Goal: Obtain resource: Download file/media

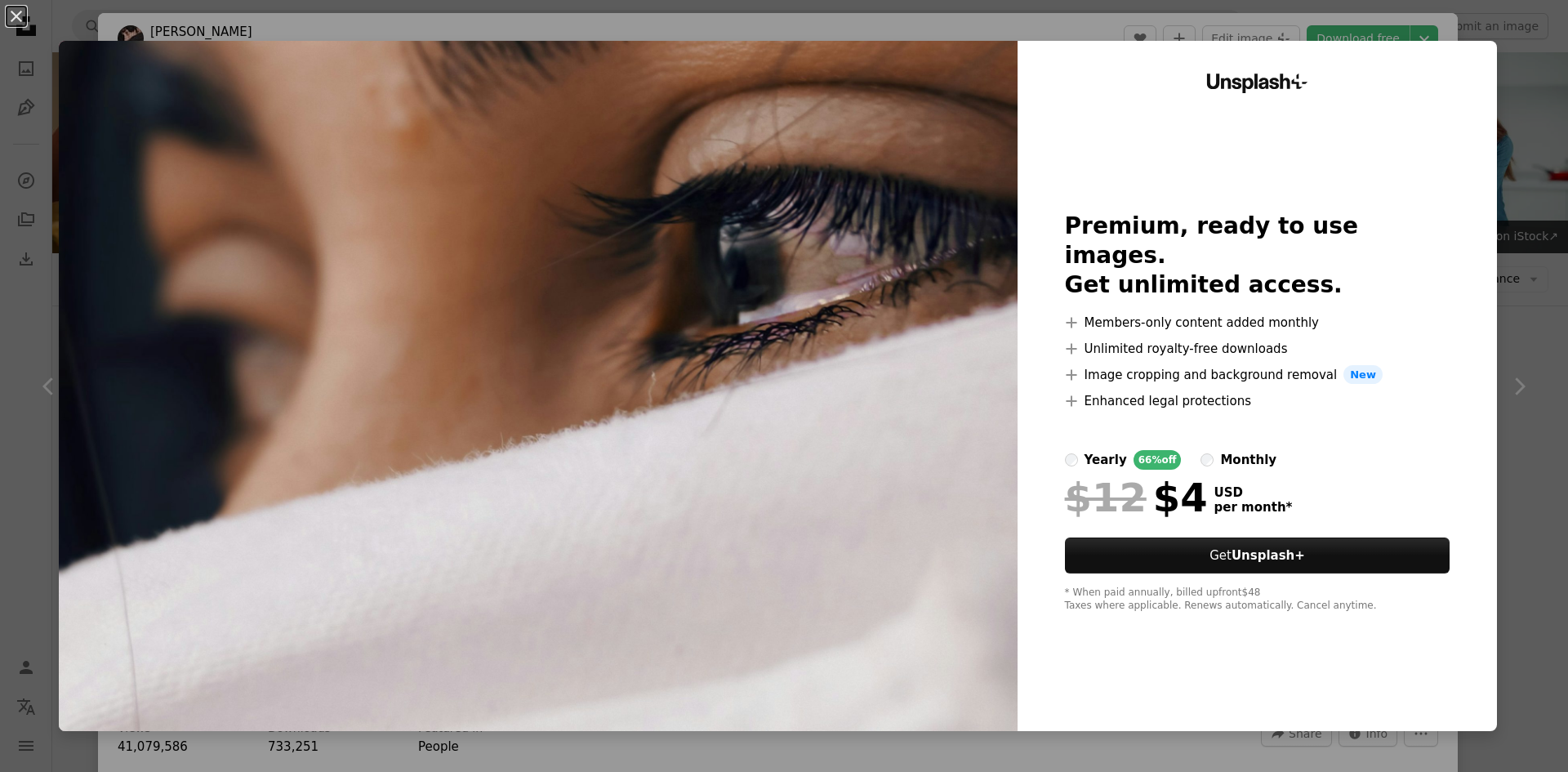
scroll to position [898, 0]
click at [26, 16] on button "An X shape" at bounding box center [17, 17] width 20 height 20
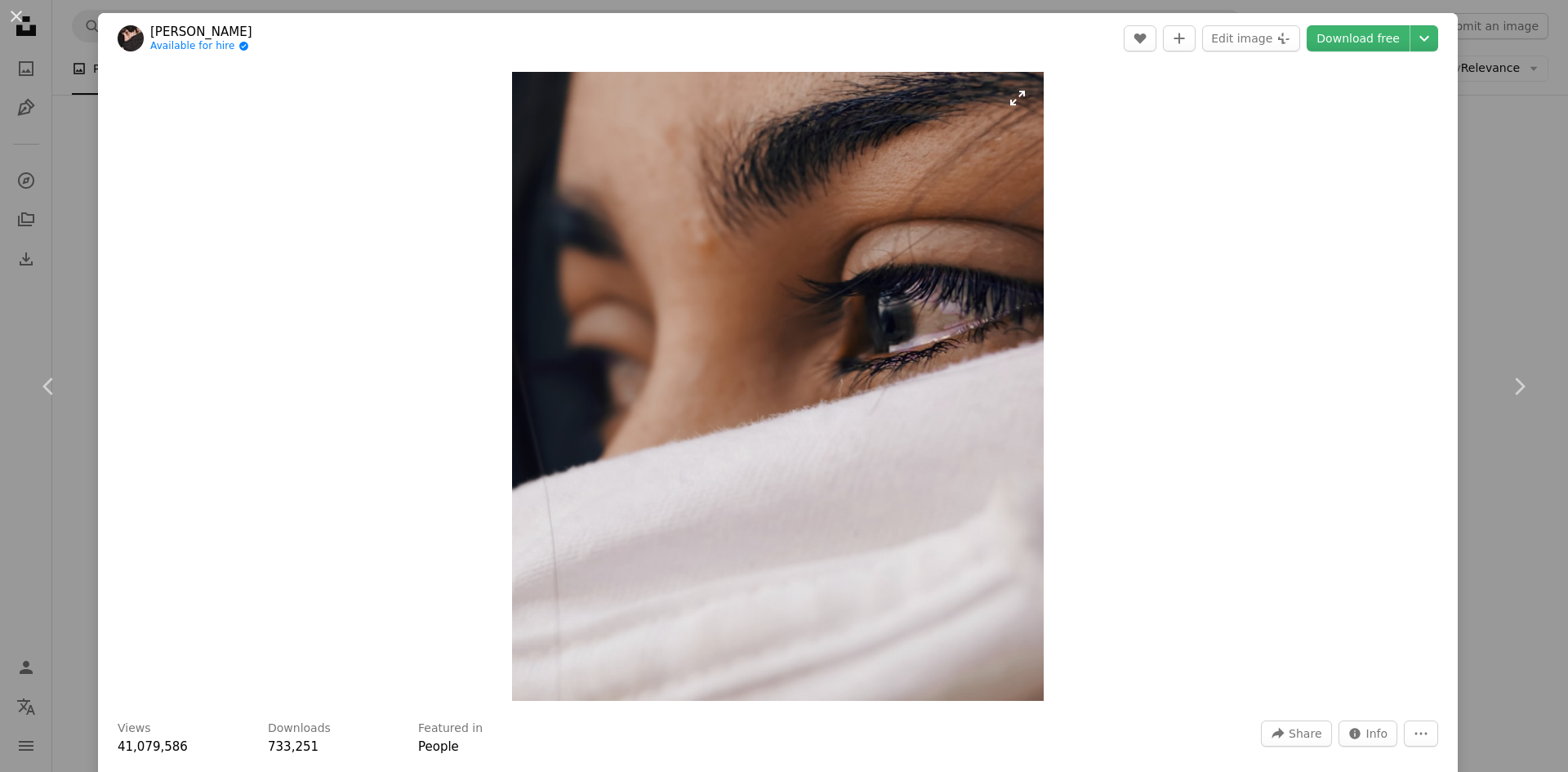
click at [686, 215] on img "Zoom in on this image" at bounding box center [778, 386] width 533 height 629
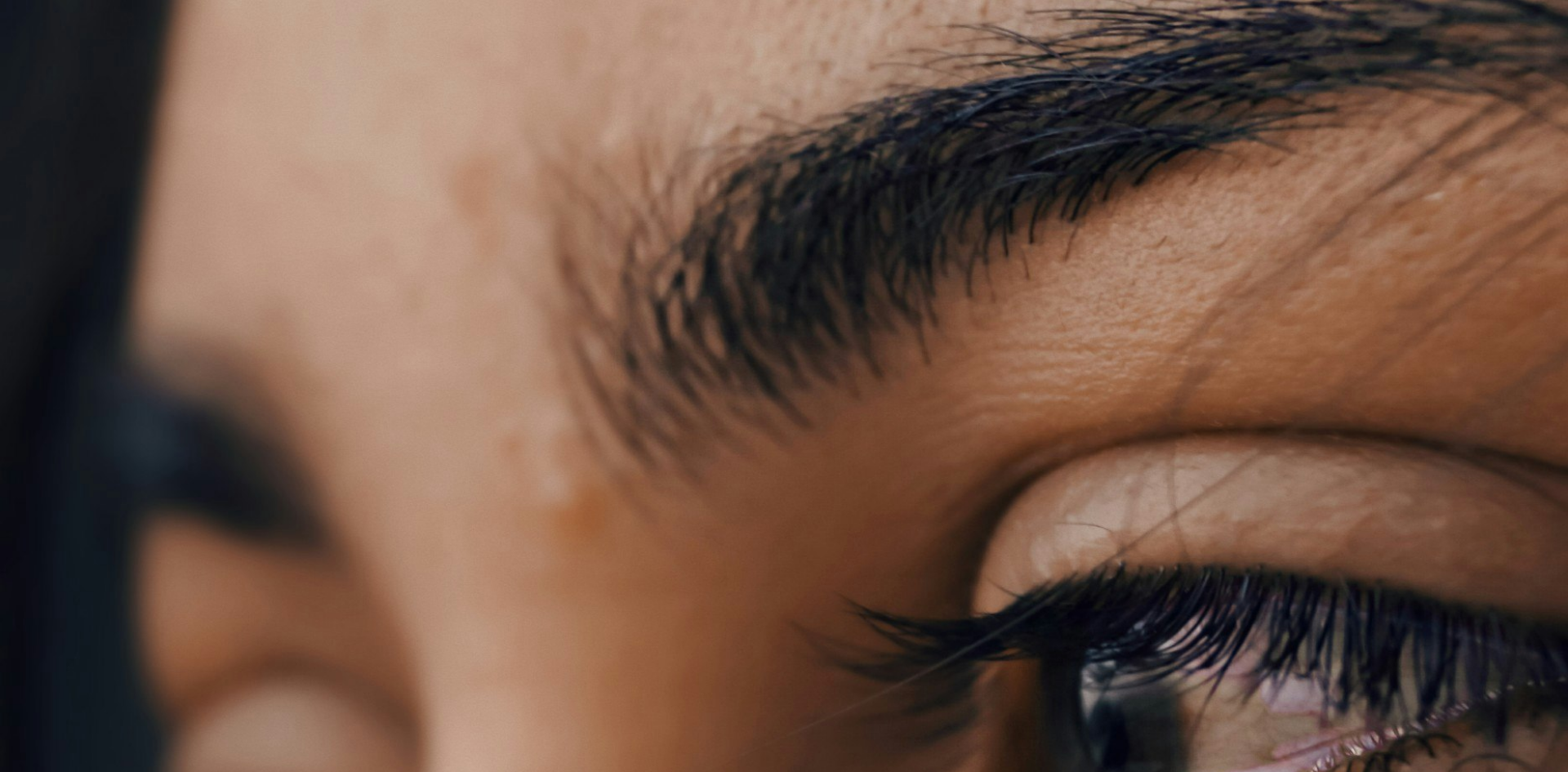
scroll to position [528, 0]
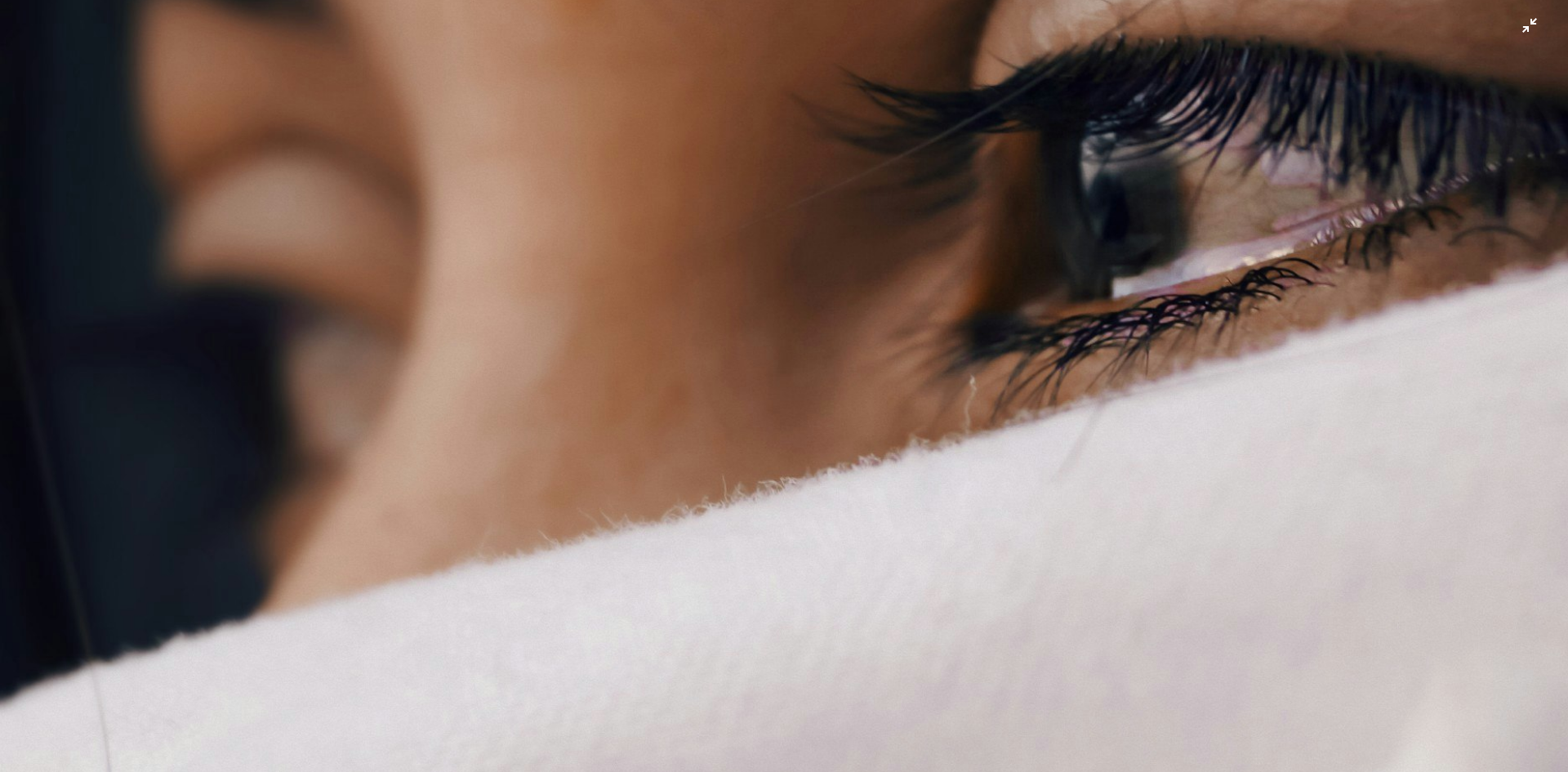
drag, startPoint x: 1515, startPoint y: 30, endPoint x: 1493, endPoint y: 55, distance: 33.3
drag, startPoint x: 1493, startPoint y: 55, endPoint x: 839, endPoint y: 287, distance: 693.9
click at [839, 287] on img "Zoom out on this image" at bounding box center [784, 398] width 1570 height 1855
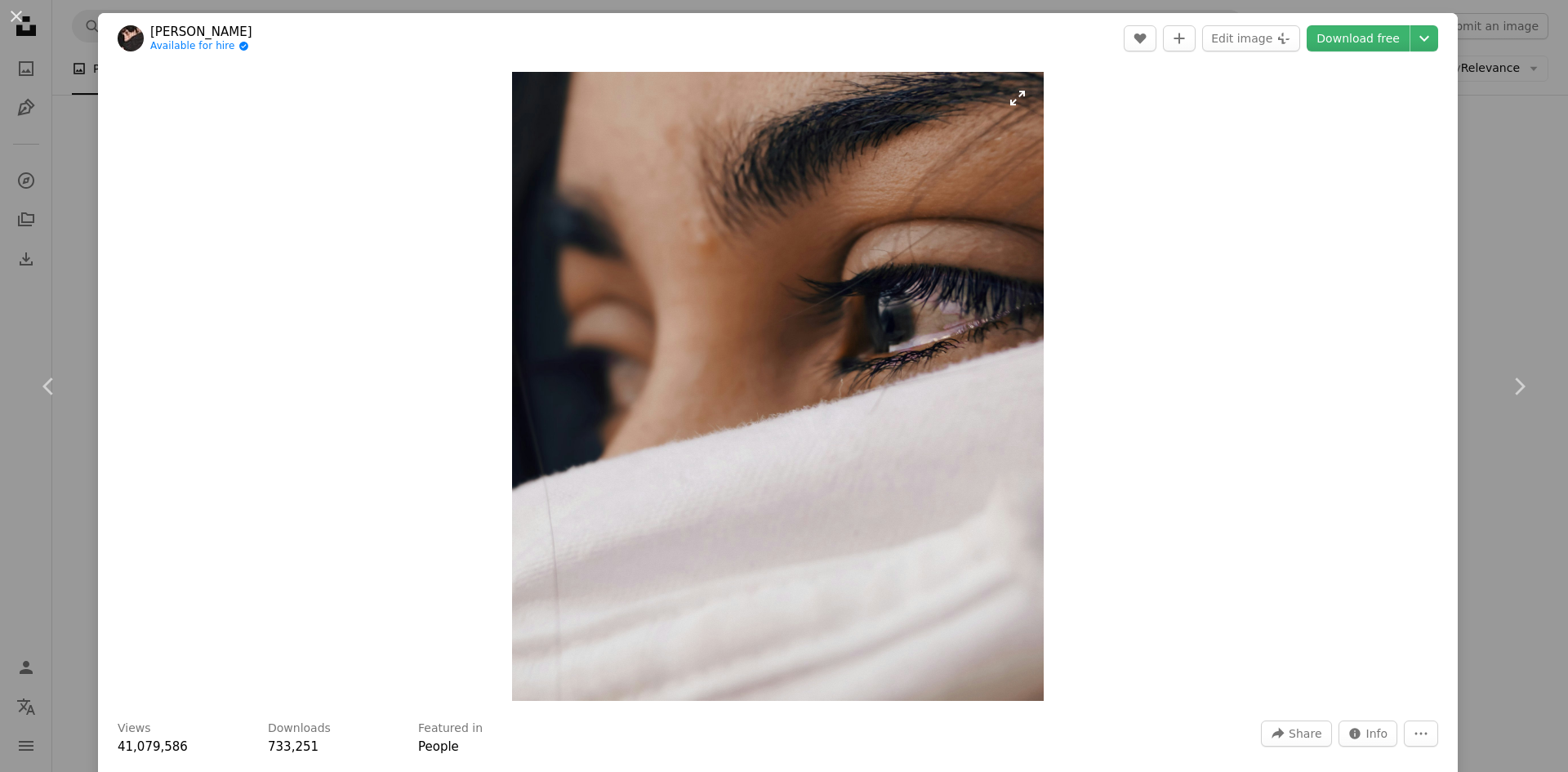
click at [934, 264] on img "Zoom in on this image" at bounding box center [778, 386] width 533 height 629
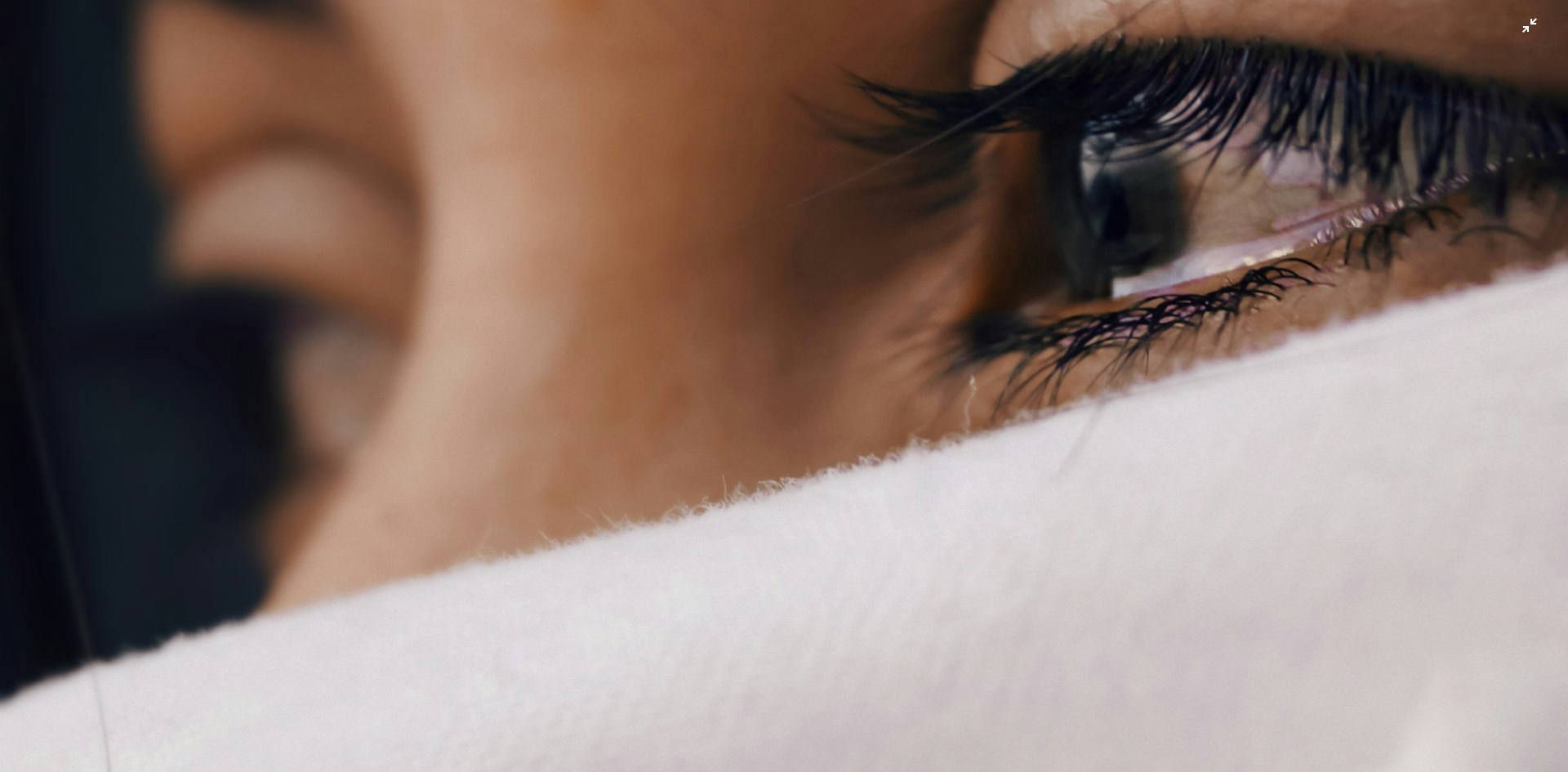
click at [1514, 31] on img "Zoom out on this image" at bounding box center [784, 398] width 1570 height 1855
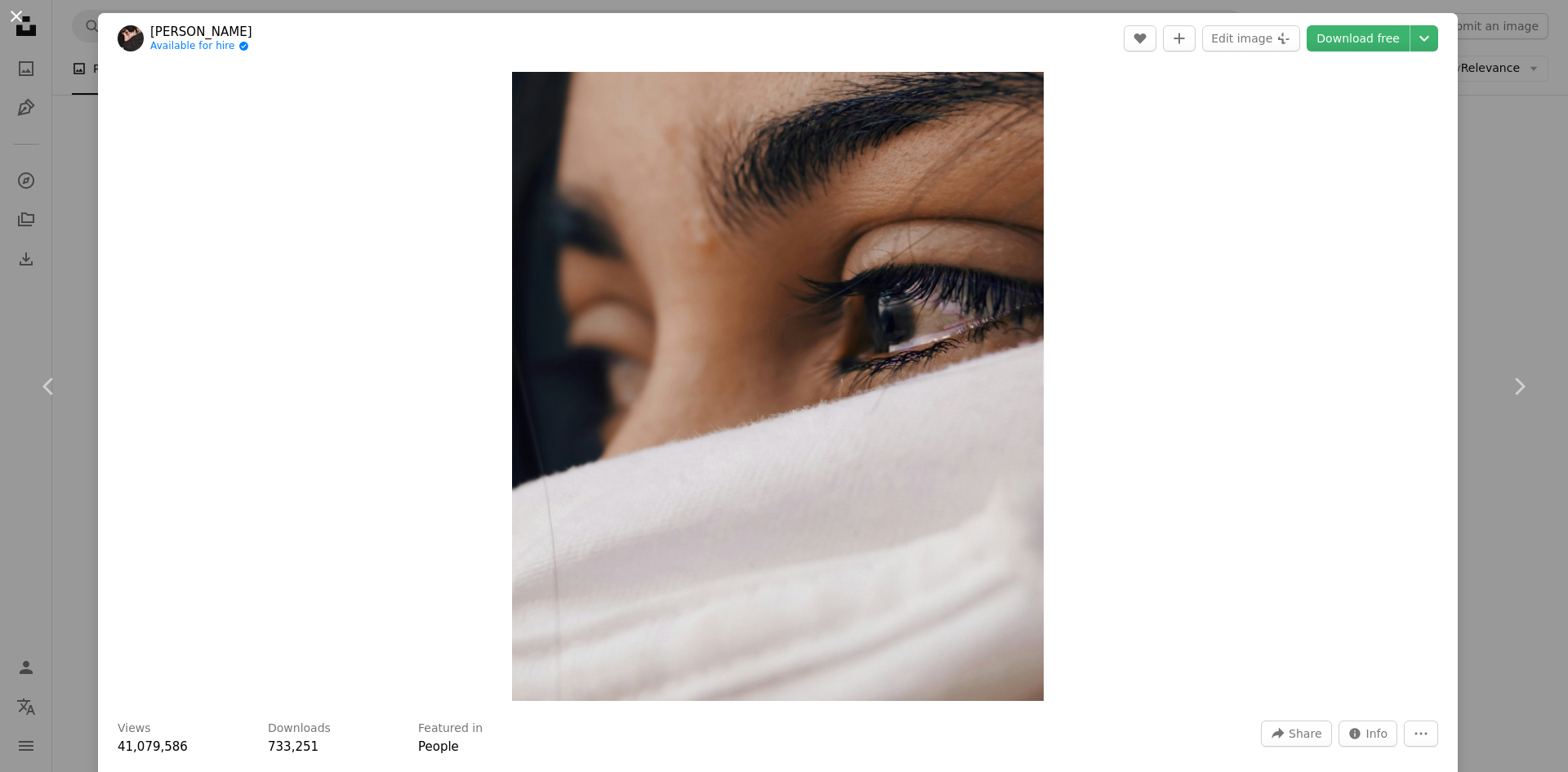
click at [12, 12] on button "An X shape" at bounding box center [17, 17] width 20 height 20
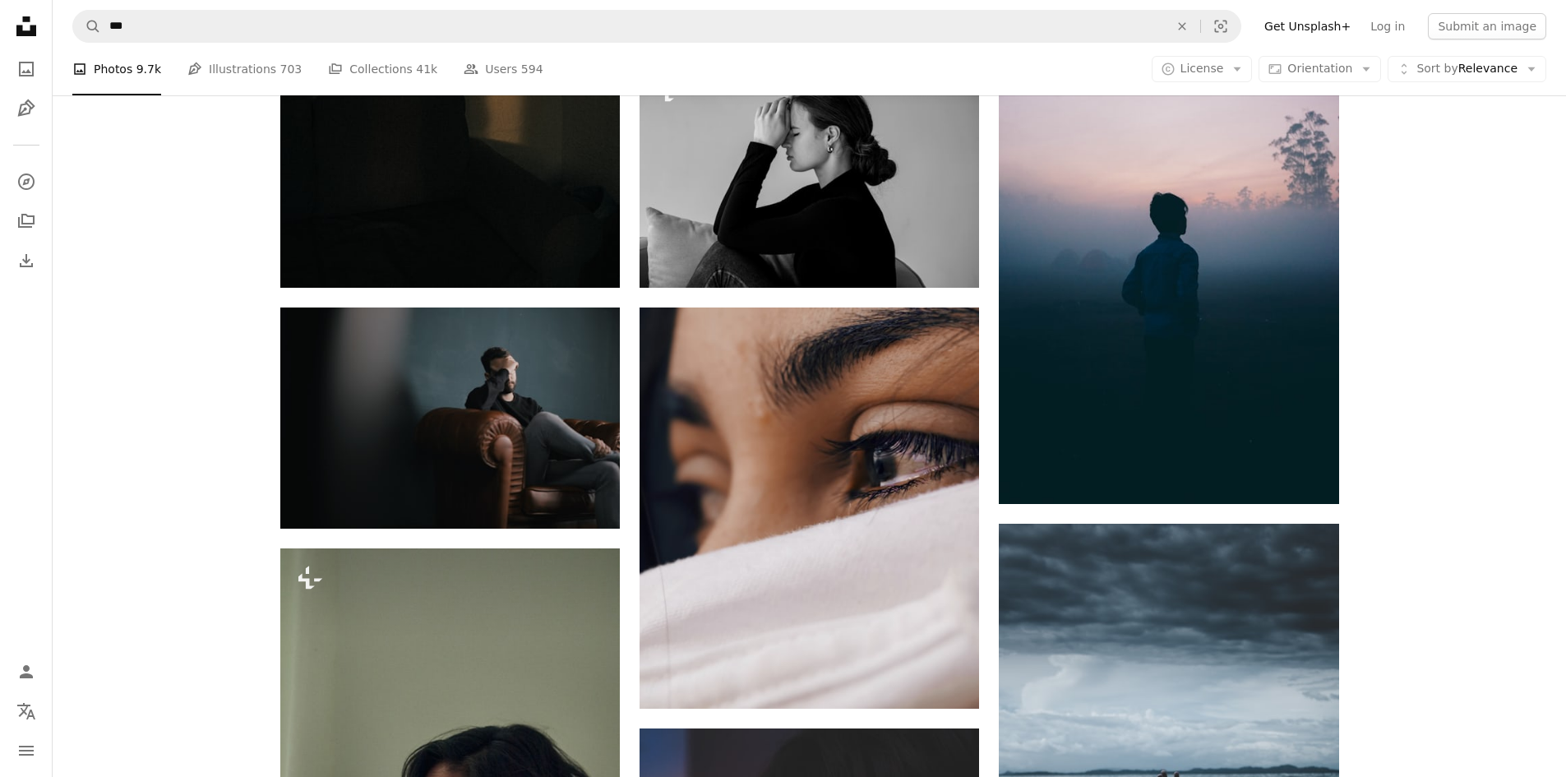
click at [12, 12] on icon "Unsplash logo Unsplash Home" at bounding box center [26, 26] width 33 height 33
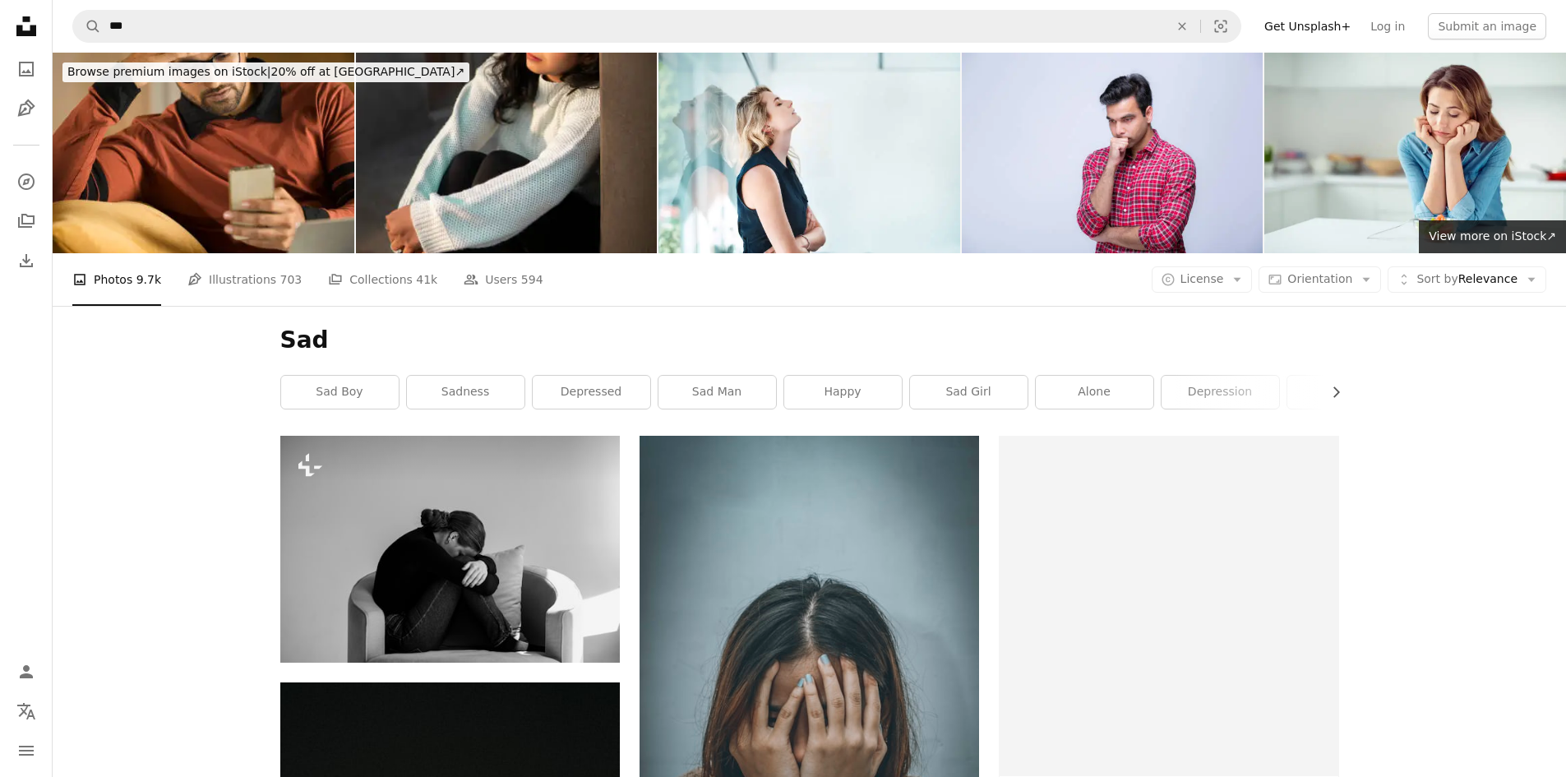
scroll to position [904, 0]
